Goal: Transaction & Acquisition: Purchase product/service

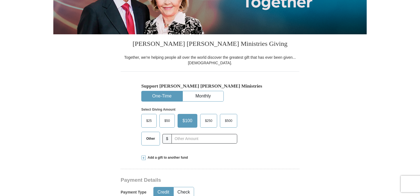
scroll to position [103, 0]
click at [150, 140] on span "Other" at bounding box center [150, 139] width 14 height 8
click at [0, 0] on input "Other" at bounding box center [0, 0] width 0 height 0
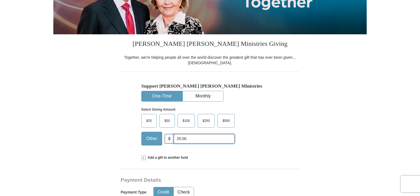
type input "20.00"
click at [240, 155] on div "Add a gift to another fund" at bounding box center [209, 157] width 137 height 5
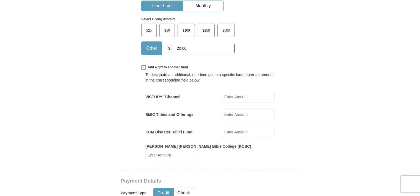
scroll to position [192, 0]
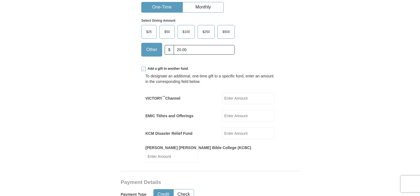
click at [235, 98] on input "VICTORY ™ Channel" at bounding box center [248, 98] width 52 height 12
type input "20.00"
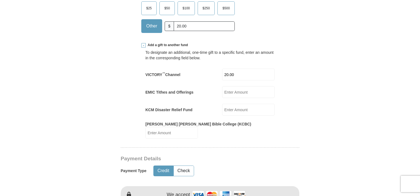
scroll to position [216, 0]
drag, startPoint x: 239, startPoint y: 76, endPoint x: 205, endPoint y: 78, distance: 33.8
click at [205, 78] on div "VICTORY ™ Channel 20.00 VICTORY<sup>&trade;</sup> Channel Amount must be a vali…" at bounding box center [209, 75] width 129 height 12
click at [324, 69] on form "Already have an account? Sign in for faster giving. Don't have an account? Crea…" at bounding box center [209, 188] width 313 height 765
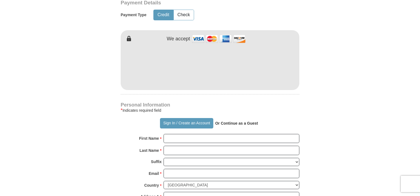
scroll to position [372, 0]
click at [91, 110] on form "Already have an account? Sign in for faster giving. Don't have an account? Crea…" at bounding box center [209, 32] width 313 height 765
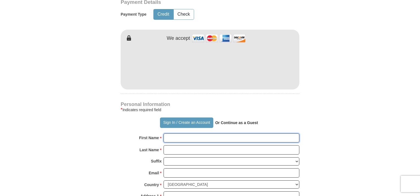
click at [176, 134] on input "First Name *" at bounding box center [231, 137] width 136 height 9
click at [188, 133] on input "First Name *" at bounding box center [231, 137] width 136 height 9
type input "[PERSON_NAME]"
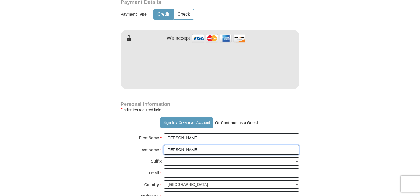
type input "[PERSON_NAME]"
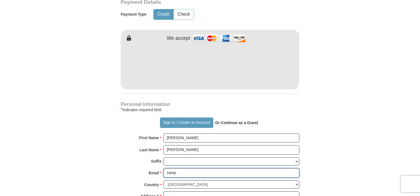
type input "[EMAIL_ADDRESS][DOMAIN_NAME]"
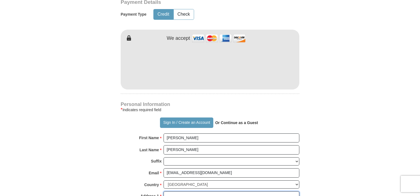
type input "[STREET_ADDRESS]"
type input "Nixa"
select select "MO"
type input "65714"
type input "8168095230"
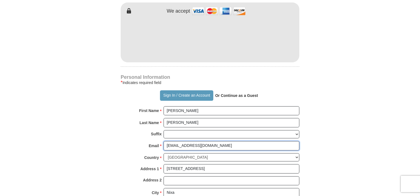
scroll to position [400, 0]
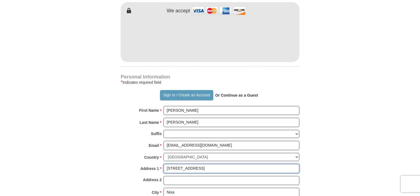
drag, startPoint x: 209, startPoint y: 162, endPoint x: 136, endPoint y: 183, distance: 76.1
click at [136, 183] on div "Personal Information * Indicates required field Sign In / Create an Account Or …" at bounding box center [210, 156] width 178 height 163
type input "[STREET_ADDRESS]"
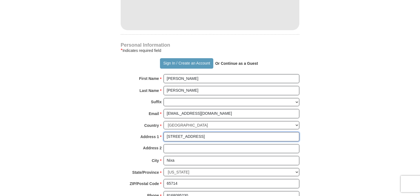
scroll to position [437, 0]
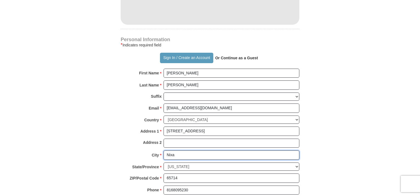
click at [177, 150] on input "Nixa" at bounding box center [231, 154] width 136 height 9
type input "N"
type input "[GEOGRAPHIC_DATA]"
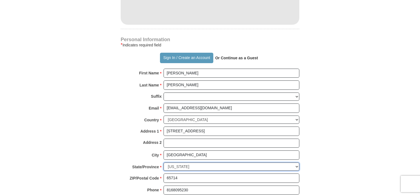
select select "NE"
type input "68130"
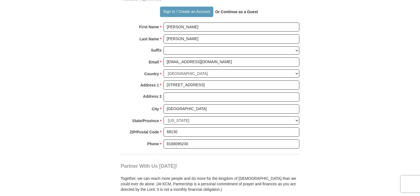
scroll to position [484, 0]
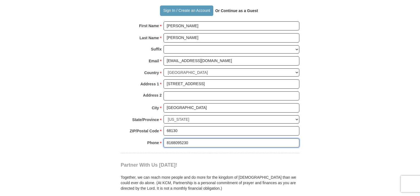
drag, startPoint x: 197, startPoint y: 132, endPoint x: 147, endPoint y: 140, distance: 50.6
click at [147, 140] on div "Phone * * 8168095230 Please enter Phone Number Please enter Phone" at bounding box center [210, 144] width 178 height 12
type input "8168083357"
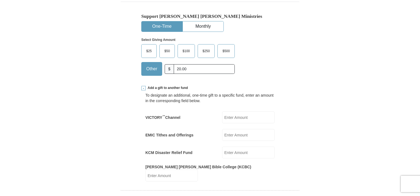
scroll to position [170, 0]
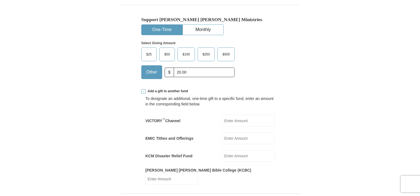
click at [235, 122] on input "VICTORY ™ Channel" at bounding box center [248, 121] width 52 height 12
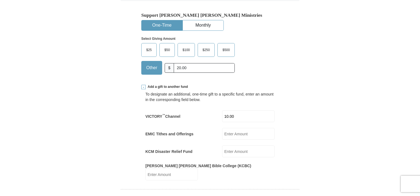
scroll to position [175, 0]
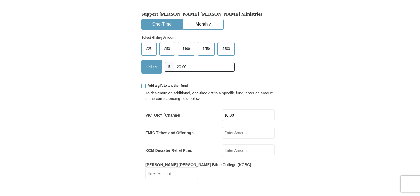
click at [238, 117] on input "10.00" at bounding box center [248, 115] width 52 height 12
type input "1"
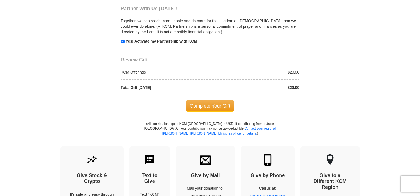
scroll to position [670, 0]
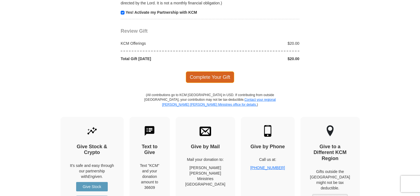
click at [202, 71] on span "Complete Your Gift" at bounding box center [210, 77] width 49 height 12
